Goal: Task Accomplishment & Management: Manage account settings

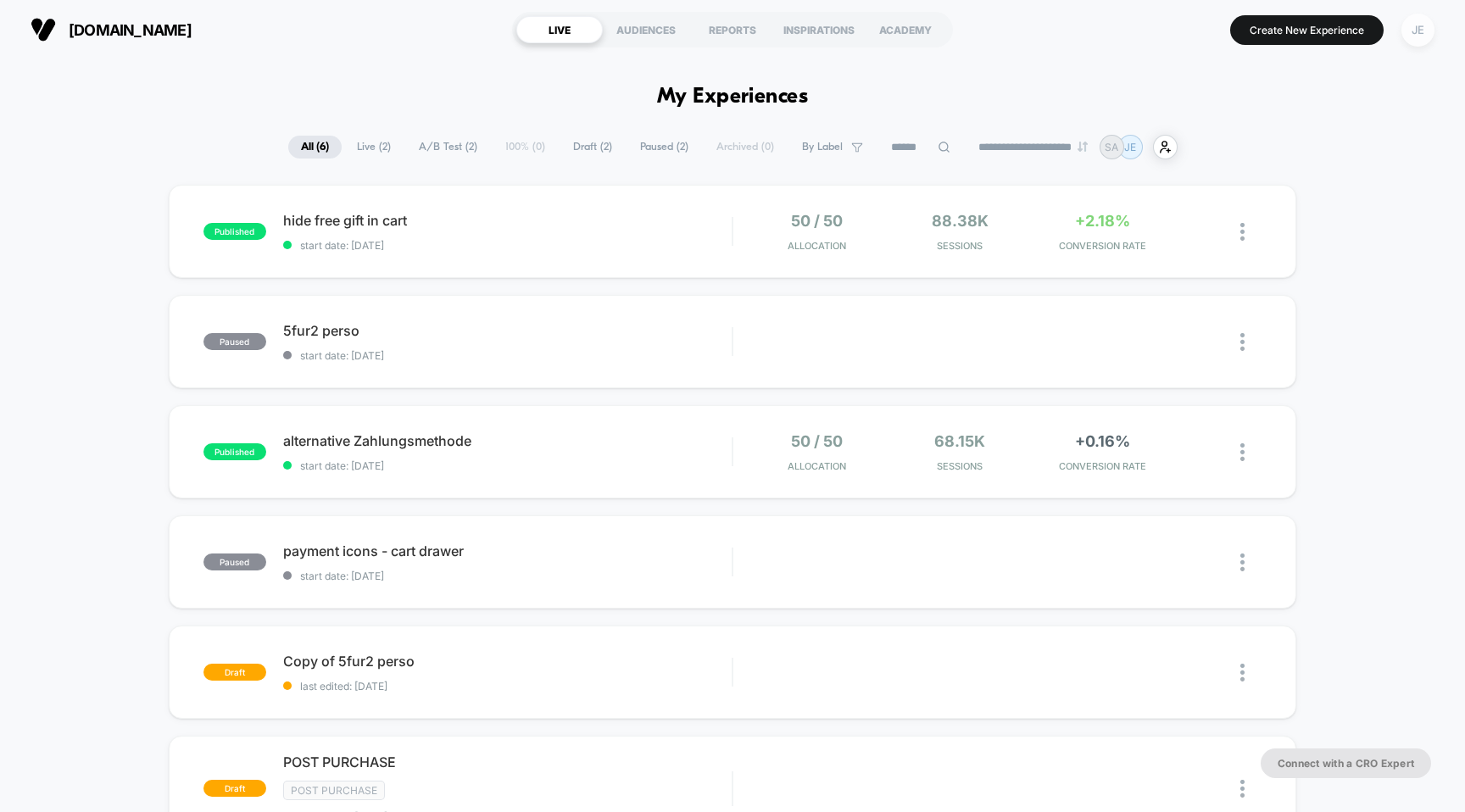
click at [1426, 29] on div "JE" at bounding box center [1417, 29] width 33 height 33
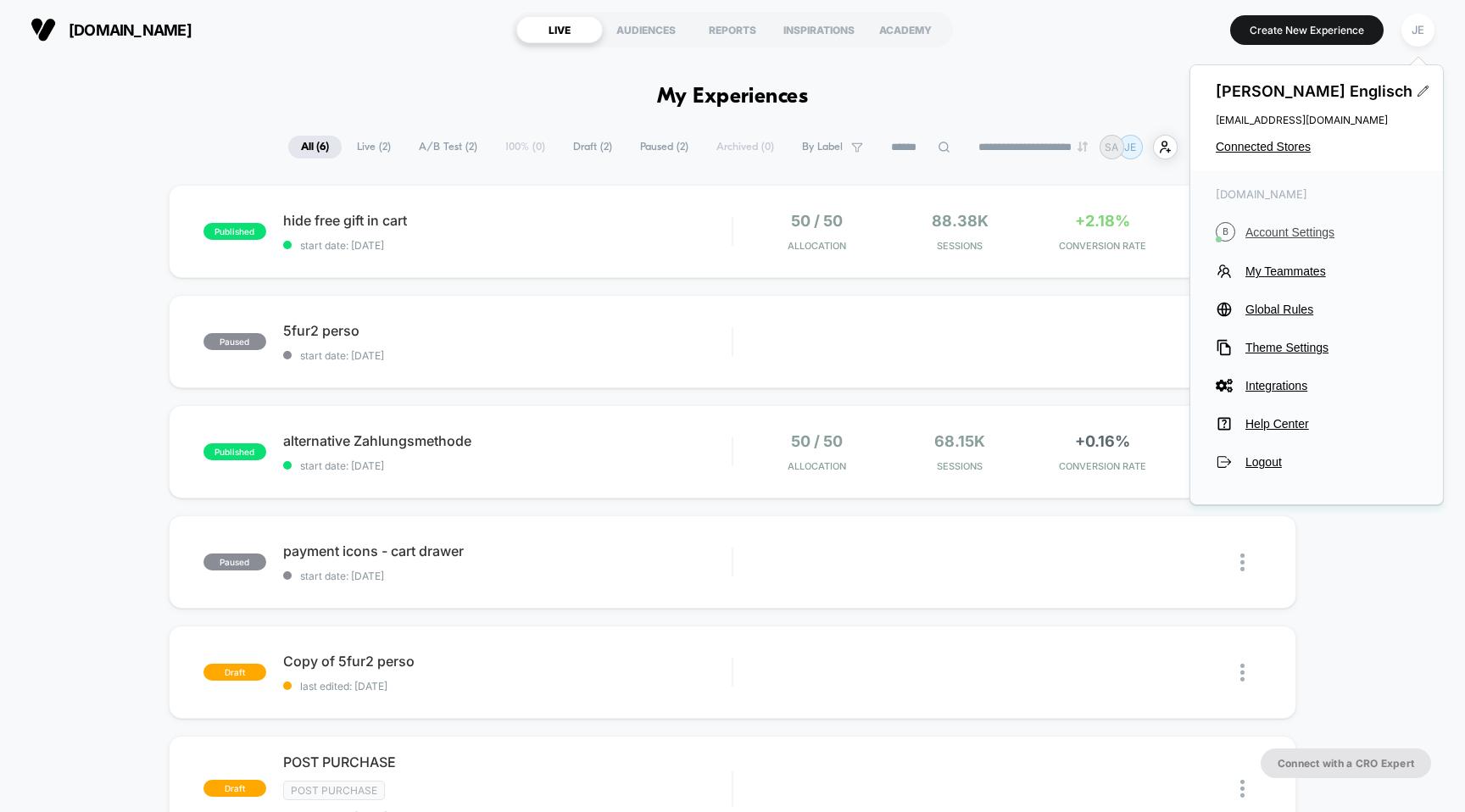
click at [1292, 233] on span "Account Settings" at bounding box center [1331, 232] width 172 height 13
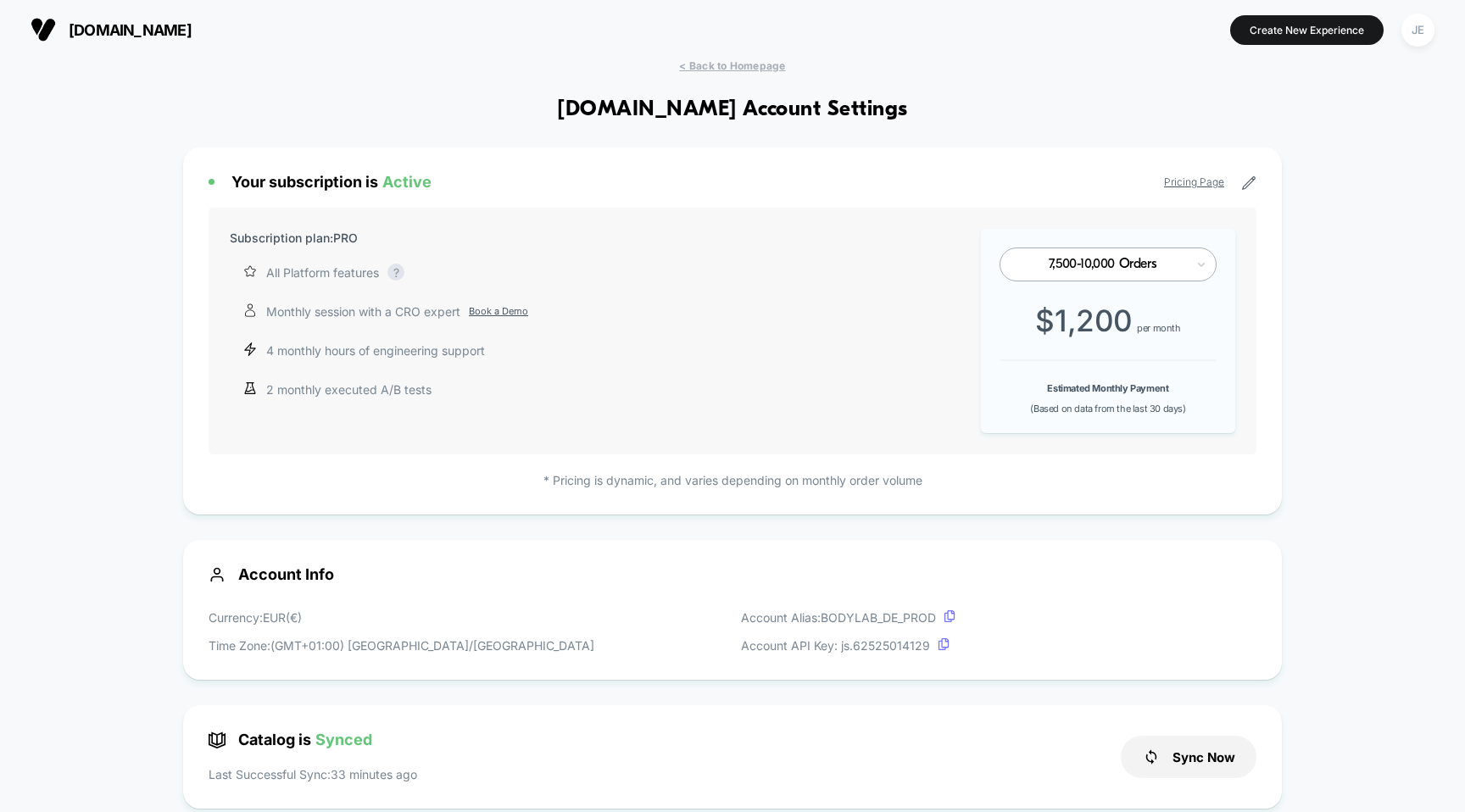
scroll to position [228, 0]
click at [1417, 30] on div "JE" at bounding box center [1417, 29] width 33 height 33
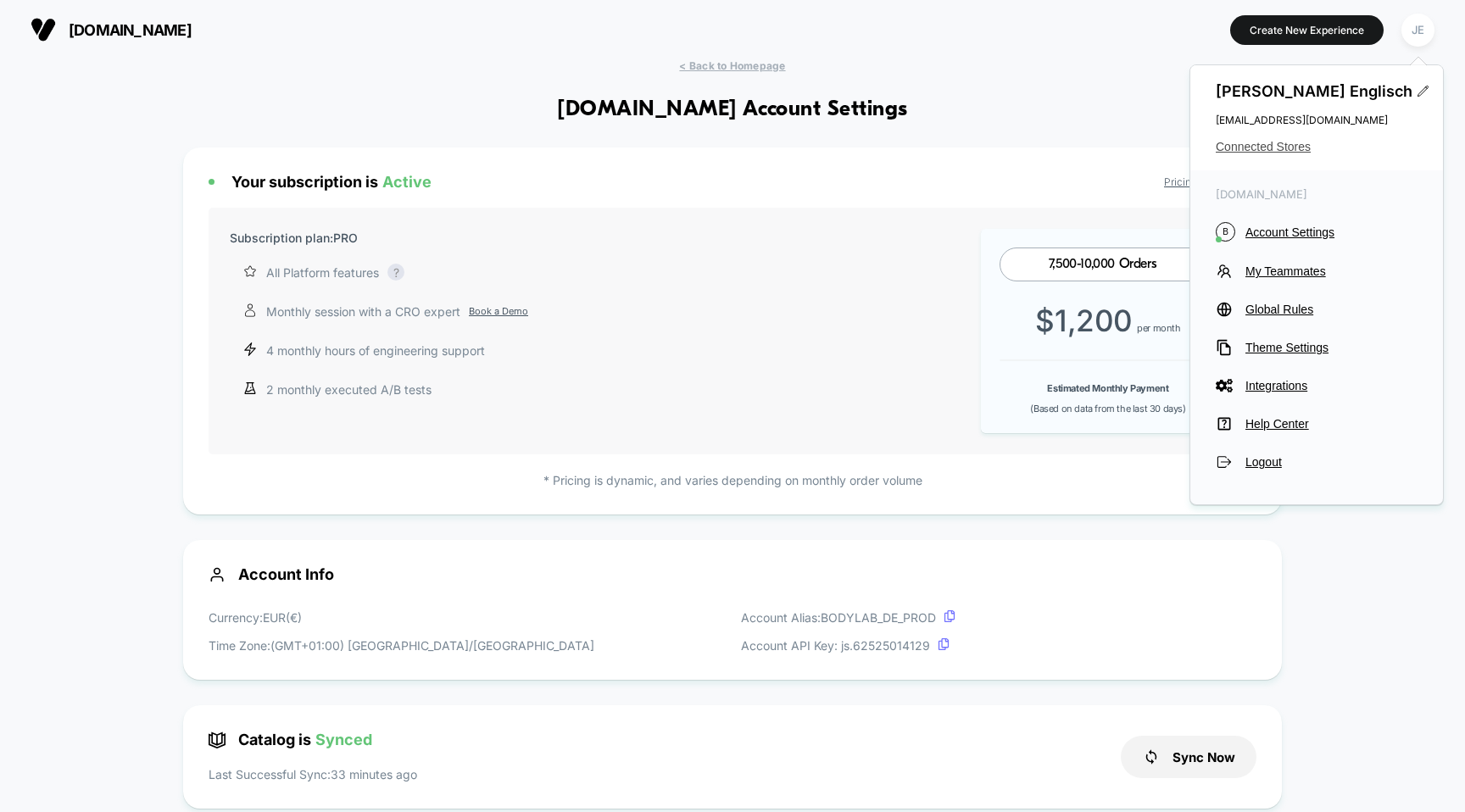
click at [1269, 148] on span "Connected Stores" at bounding box center [1316, 146] width 202 height 13
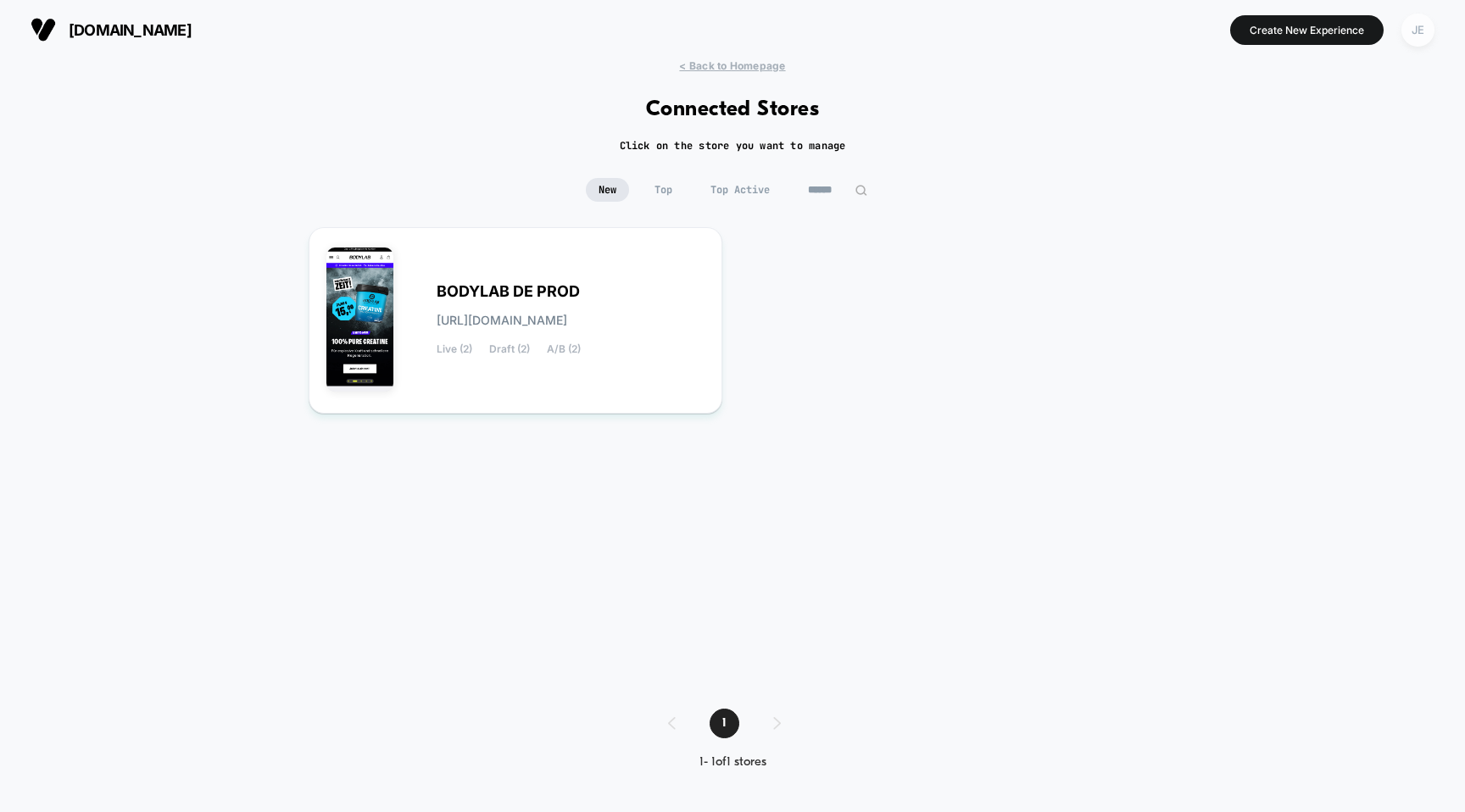
click at [1425, 21] on div "JE" at bounding box center [1417, 29] width 33 height 33
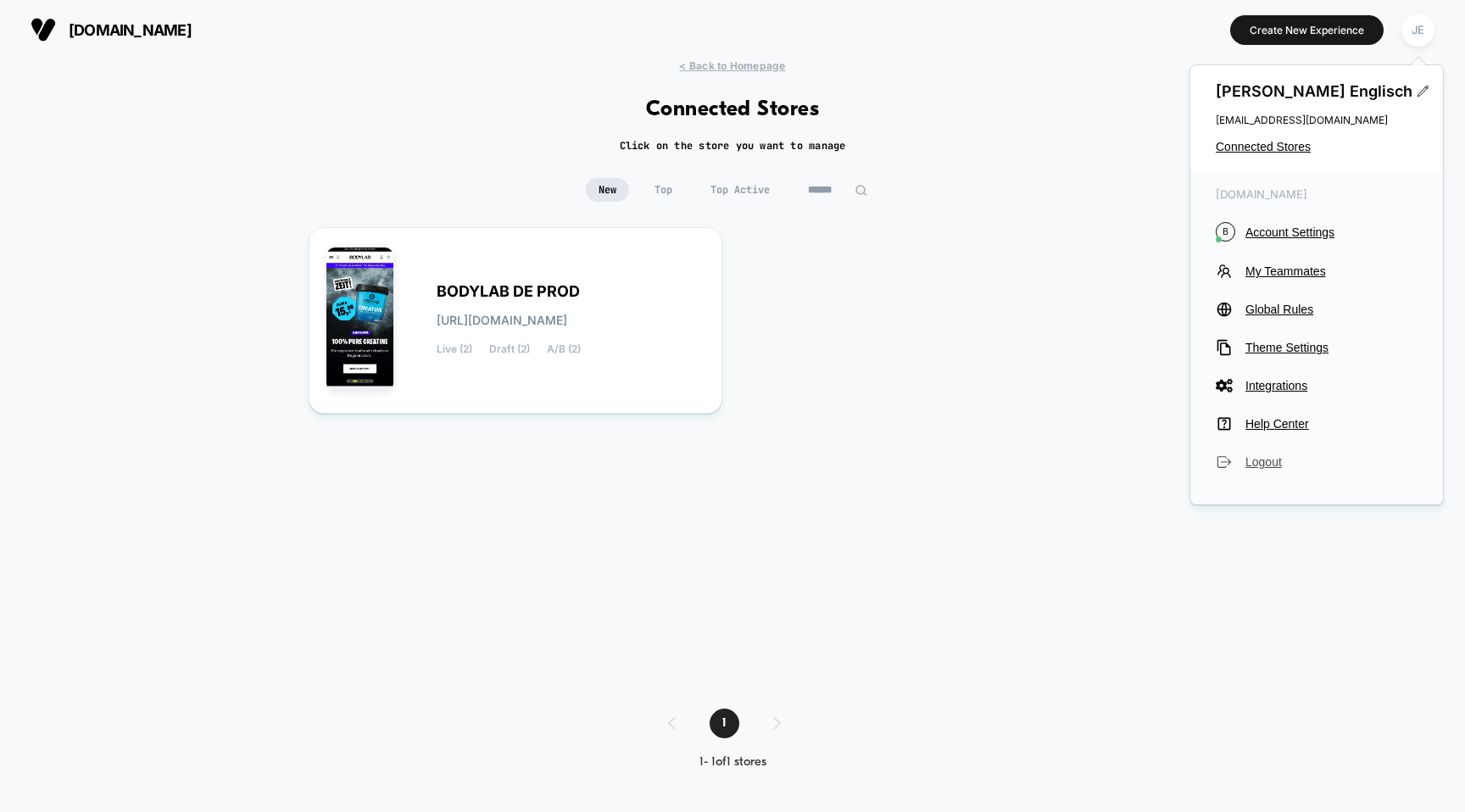
click at [1254, 463] on span "Logout" at bounding box center [1331, 461] width 172 height 13
